Goal: Check status

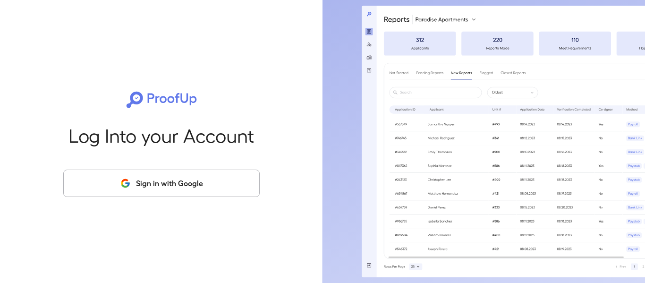
click at [170, 188] on button "Sign in with Google" at bounding box center [161, 183] width 197 height 27
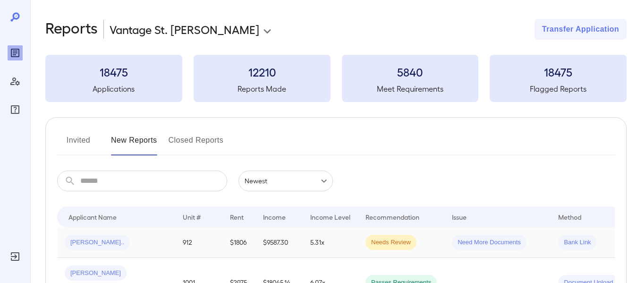
click at [91, 243] on span "Cameron M..." at bounding box center [97, 242] width 65 height 9
